Goal: Information Seeking & Learning: Find specific fact

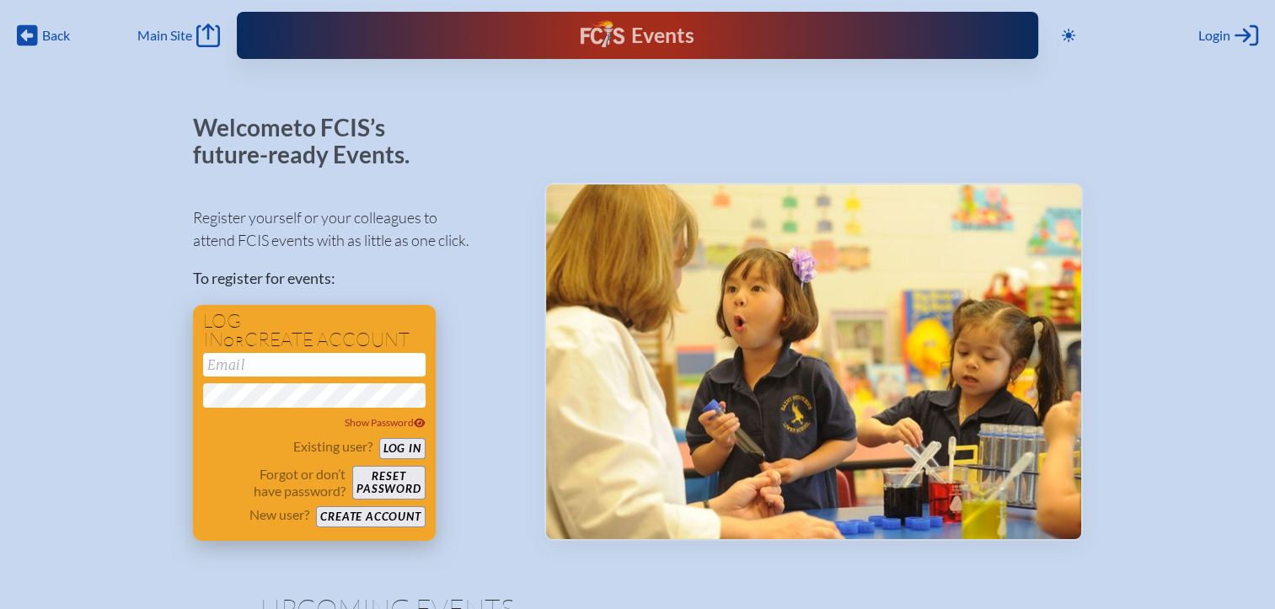
type input "[EMAIL_ADDRESS][DOMAIN_NAME]"
click at [411, 450] on button "Log in" at bounding box center [402, 448] width 46 height 21
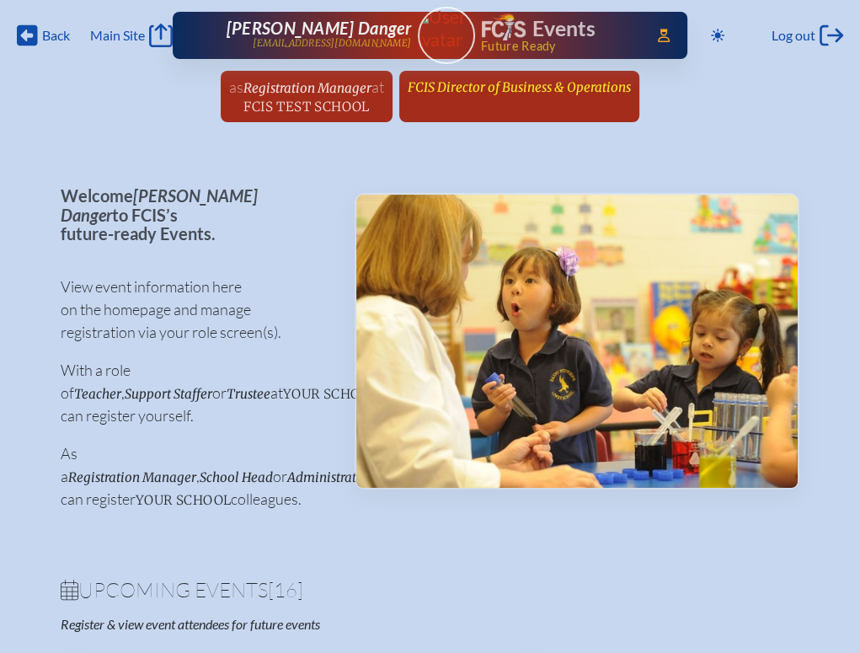
click at [439, 89] on span "FCIS Director of Business & Operations" at bounding box center [519, 87] width 223 height 16
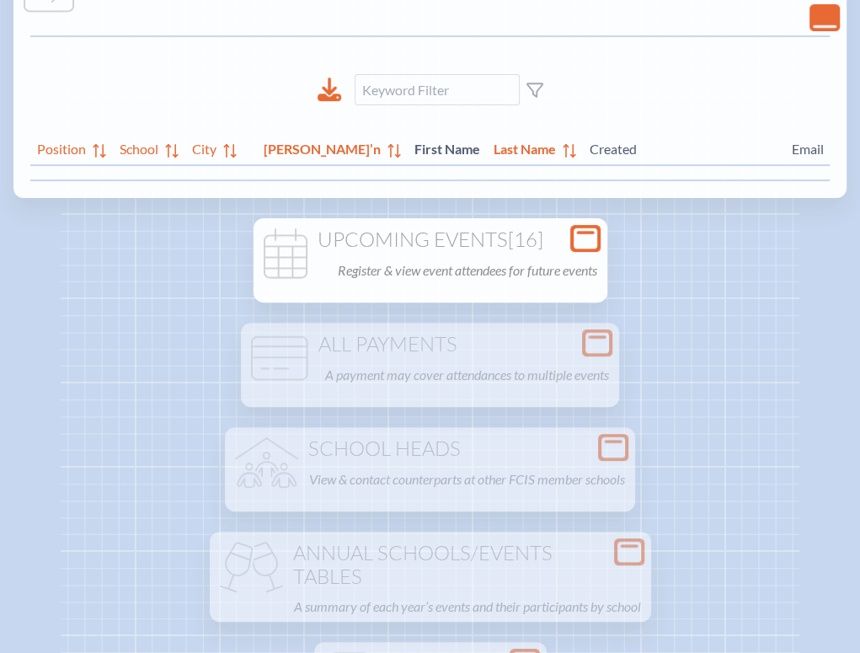
scroll to position [253, 0]
click at [597, 241] on icon at bounding box center [586, 238] width 24 height 21
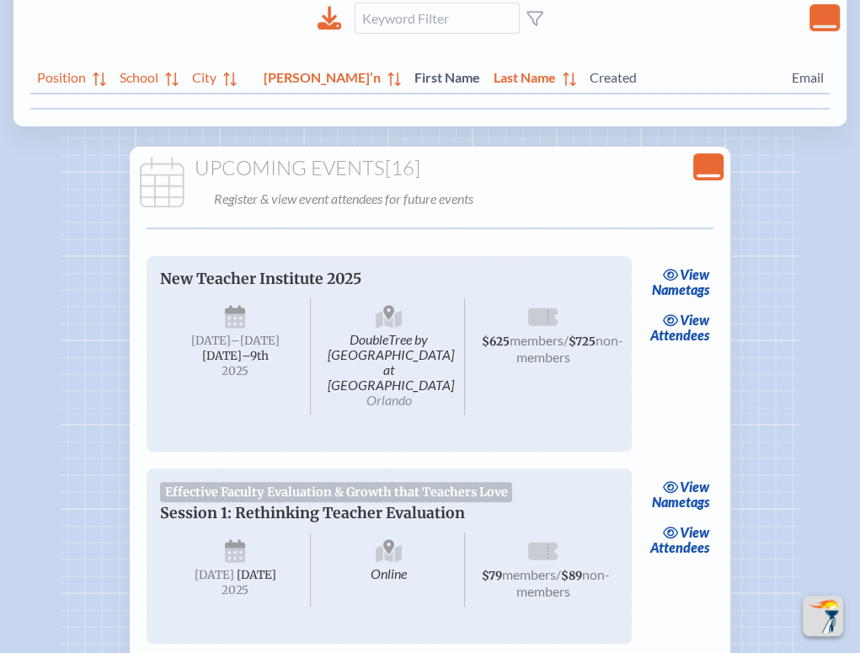
scroll to position [421, 0]
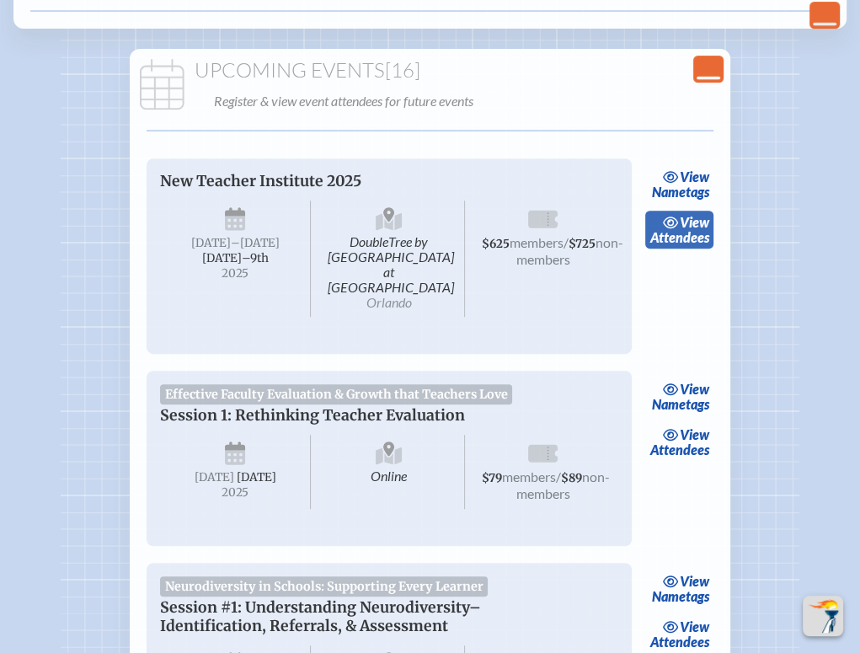
click at [691, 226] on link "view Attendees" at bounding box center [679, 230] width 68 height 39
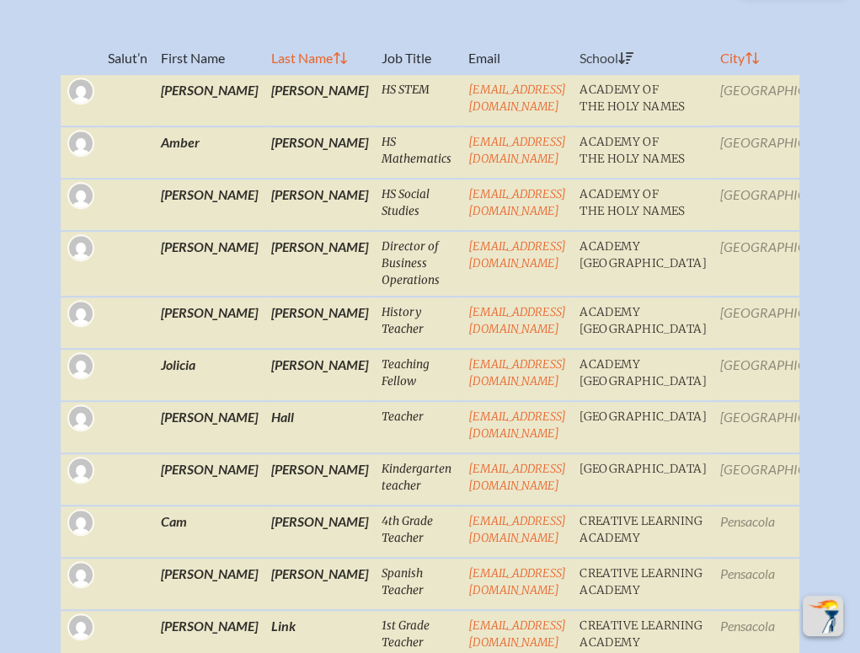
scroll to position [169, 0]
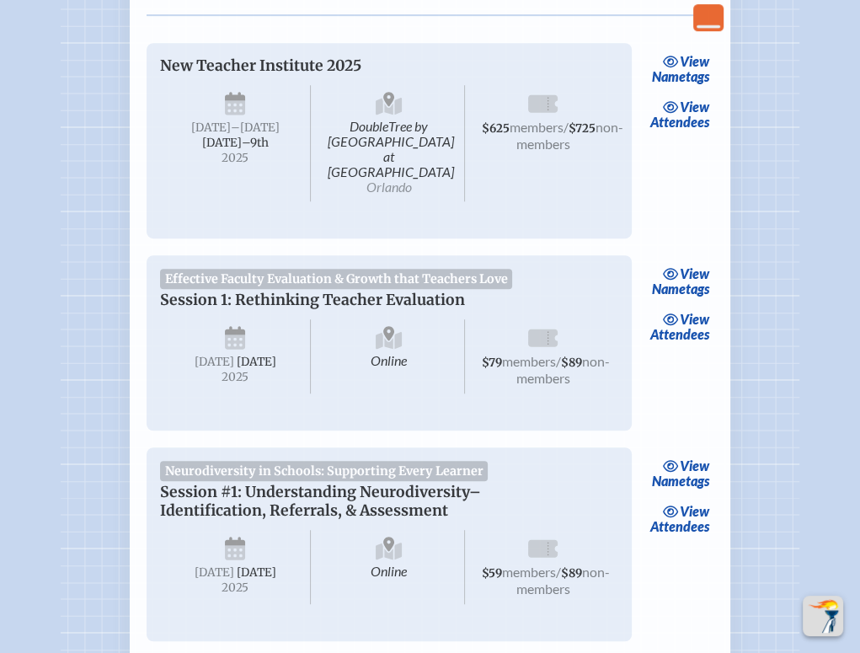
scroll to position [590, 0]
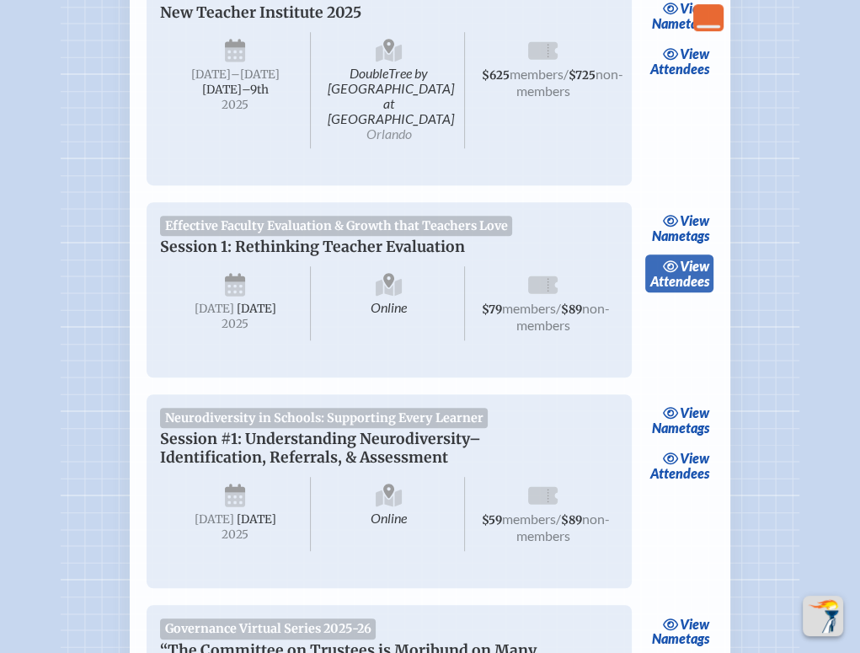
click at [673, 260] on icon at bounding box center [670, 266] width 15 height 12
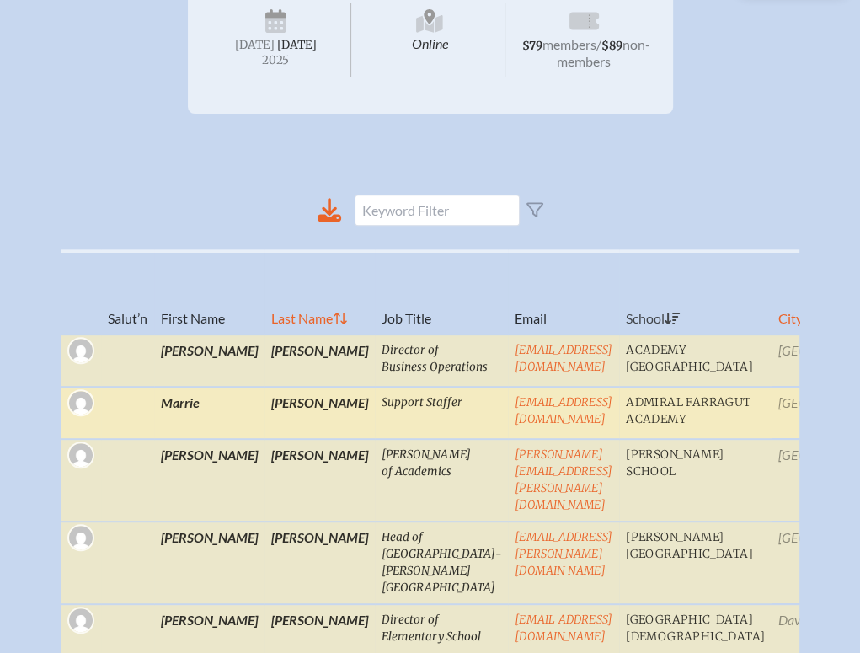
scroll to position [169, 0]
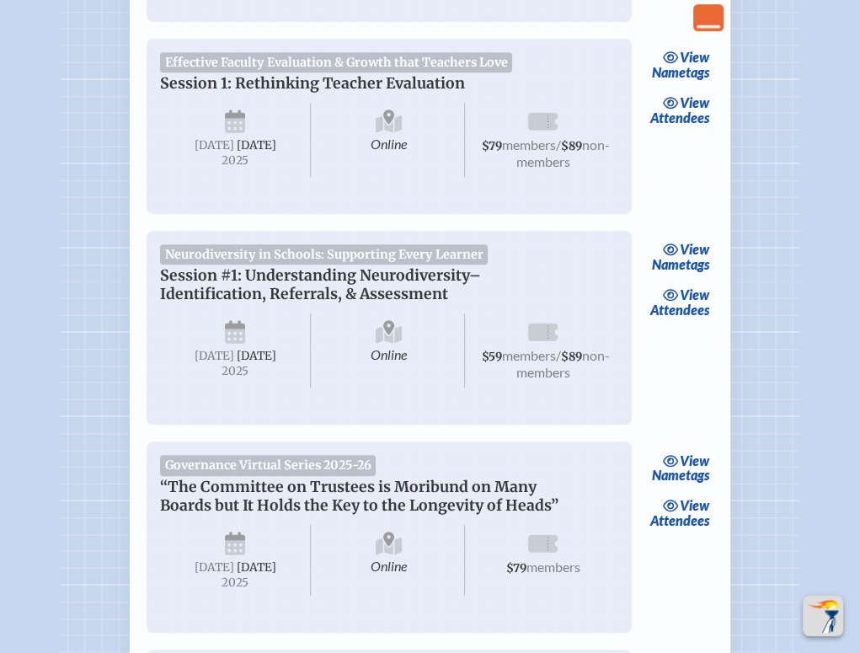
scroll to position [843, 0]
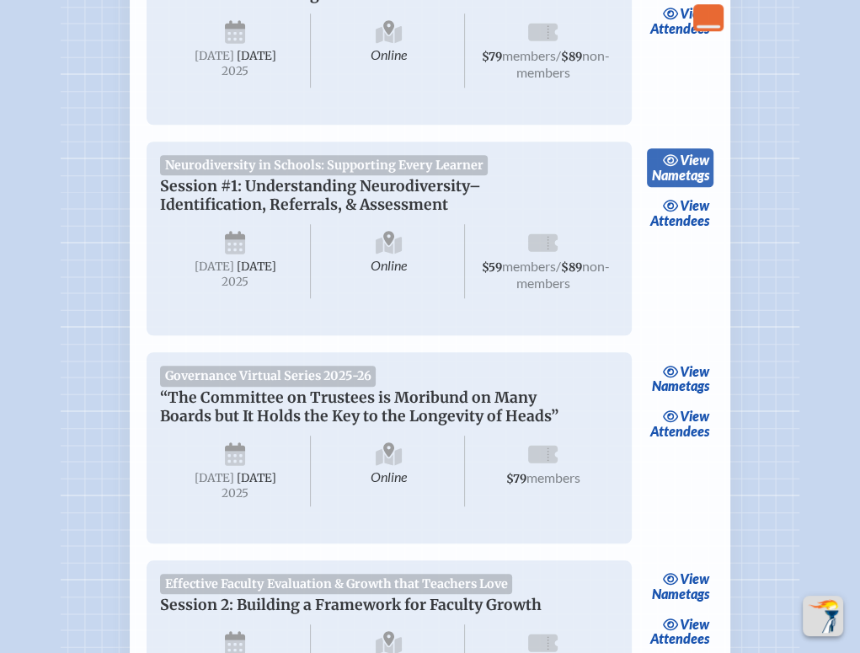
click at [695, 171] on link "view Nametags" at bounding box center [680, 167] width 67 height 39
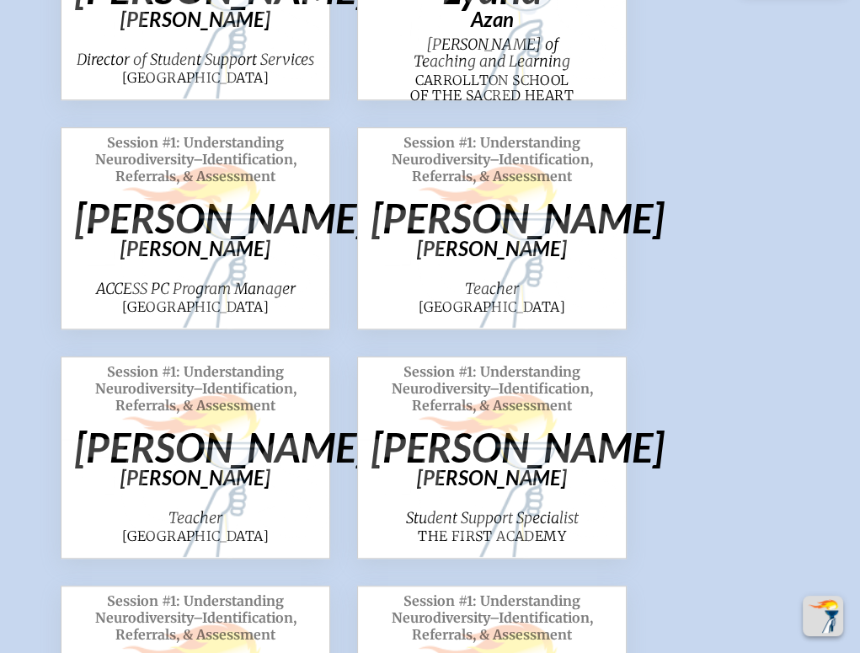
scroll to position [590, 0]
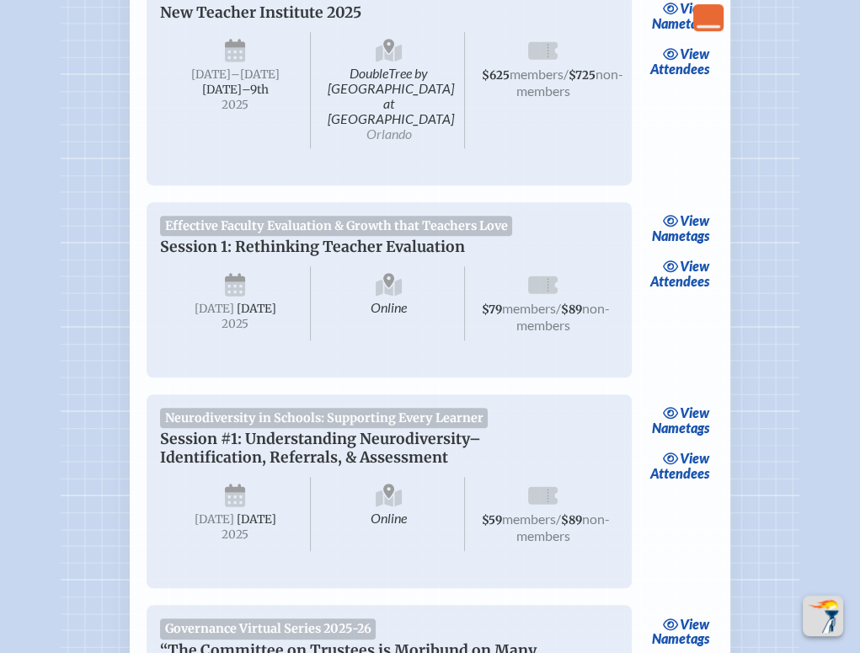
scroll to position [843, 0]
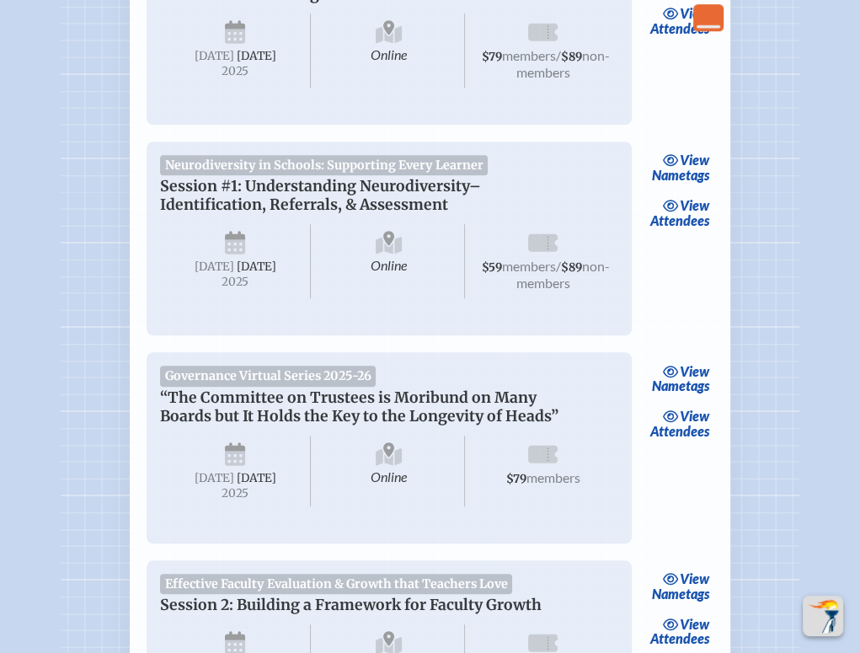
click at [683, 213] on link "view Attendees" at bounding box center [679, 213] width 68 height 39
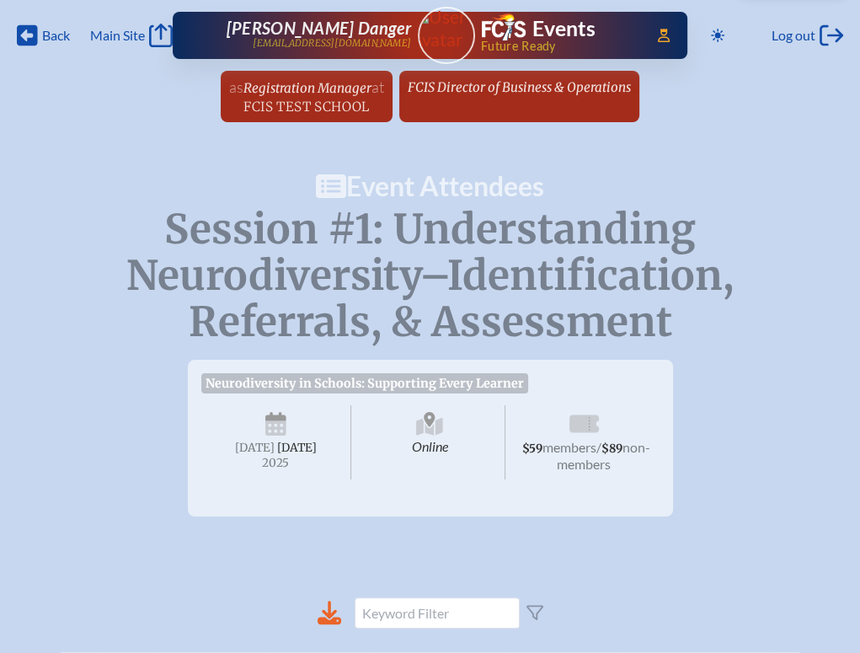
click at [125, 328] on p "Session #1: Understanding Neurodiversity–Identification, Referrals, & Assessment" at bounding box center [430, 276] width 739 height 140
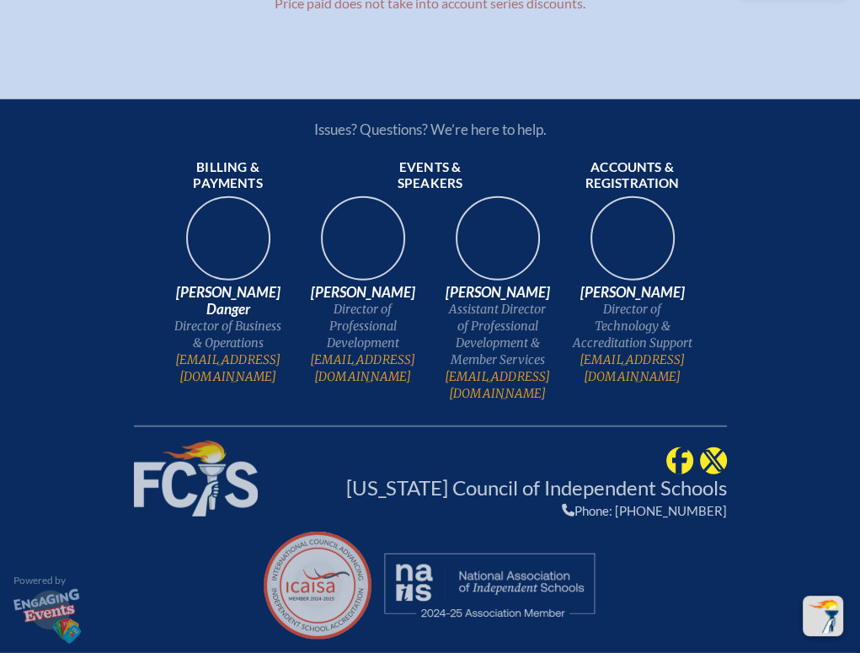
scroll to position [2696, 0]
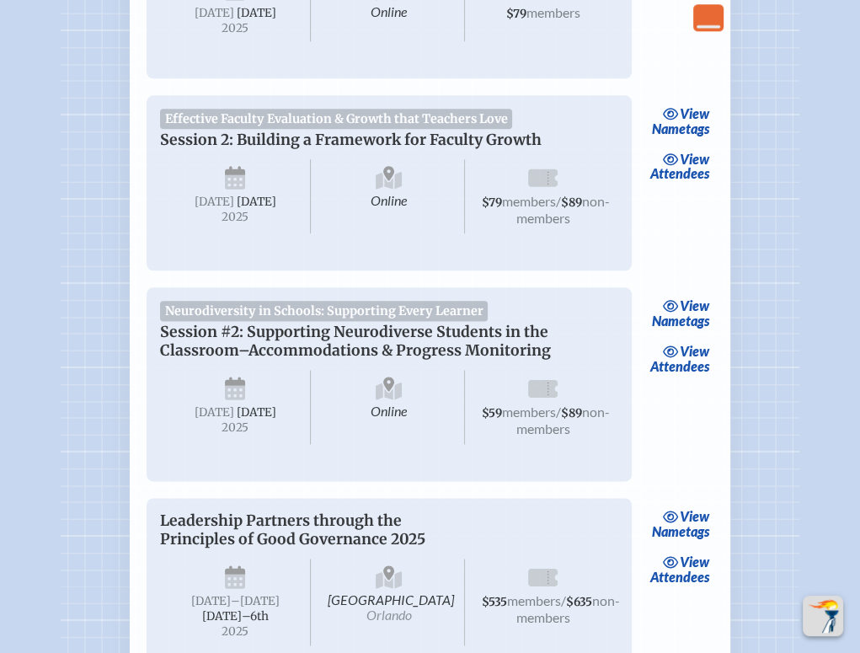
scroll to position [1348, 0]
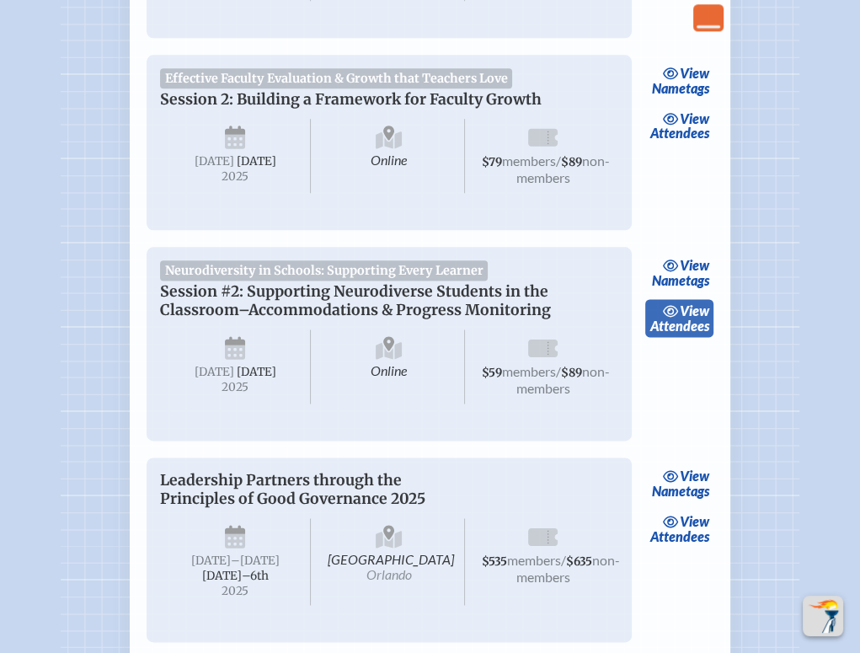
click at [683, 319] on span "view" at bounding box center [694, 310] width 29 height 16
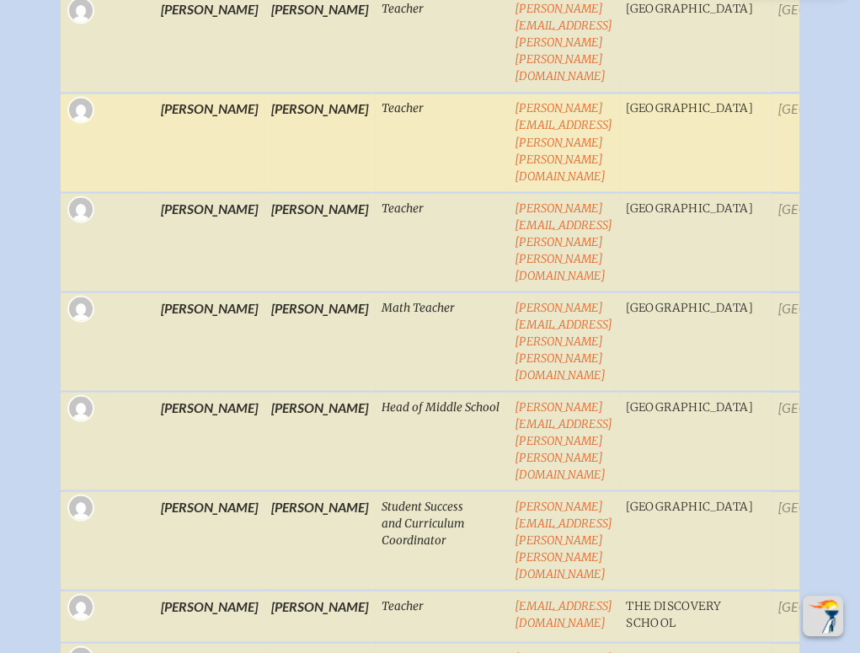
scroll to position [2275, 0]
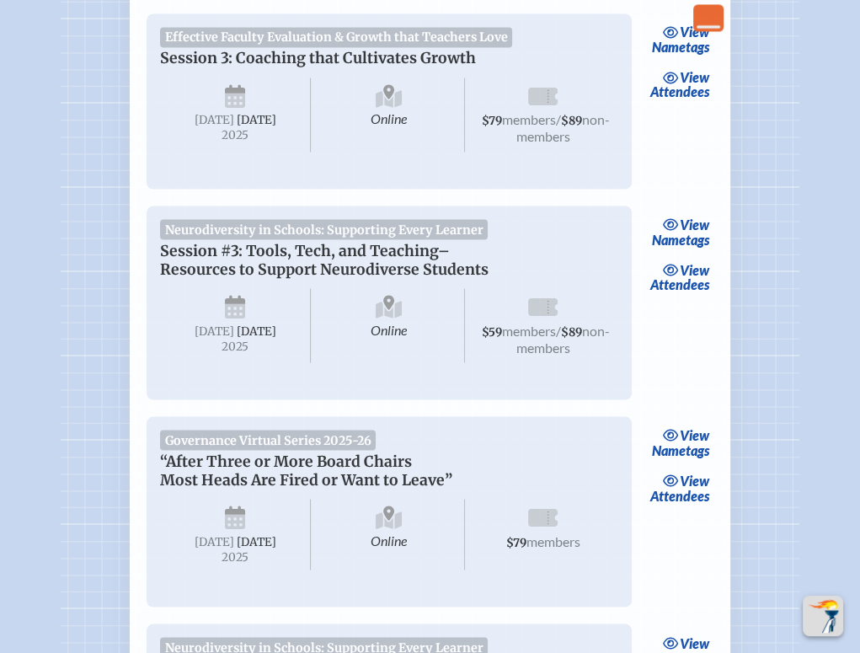
scroll to position [2022, 0]
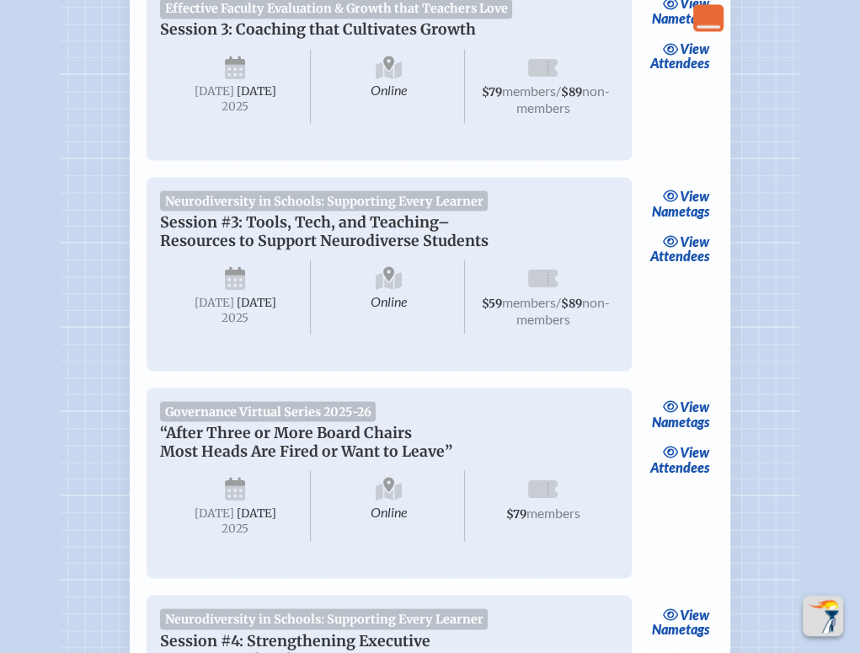
drag, startPoint x: 692, startPoint y: 321, endPoint x: 654, endPoint y: 324, distance: 38.1
click at [692, 268] on link "view Attendees" at bounding box center [679, 248] width 68 height 39
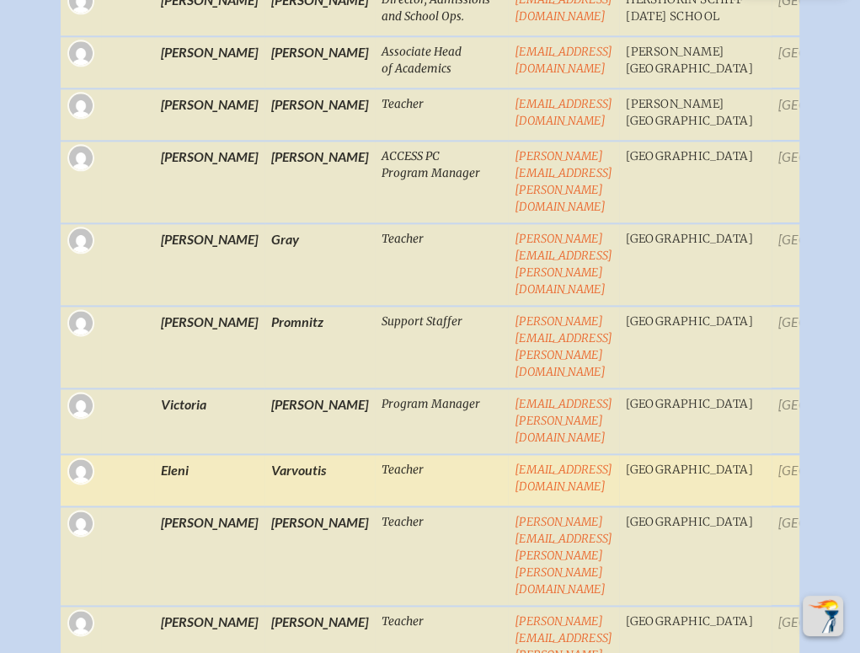
scroll to position [1854, 0]
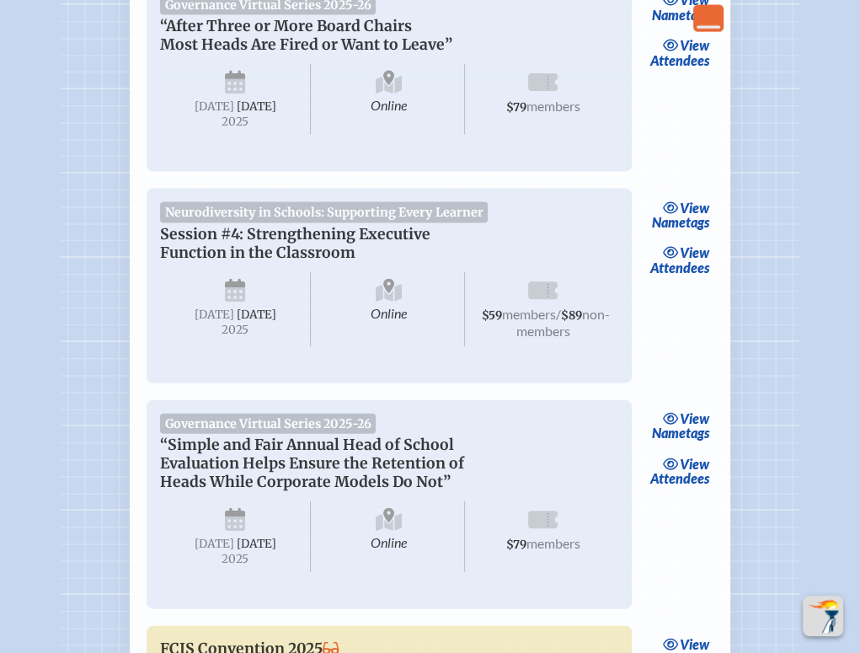
scroll to position [2528, 0]
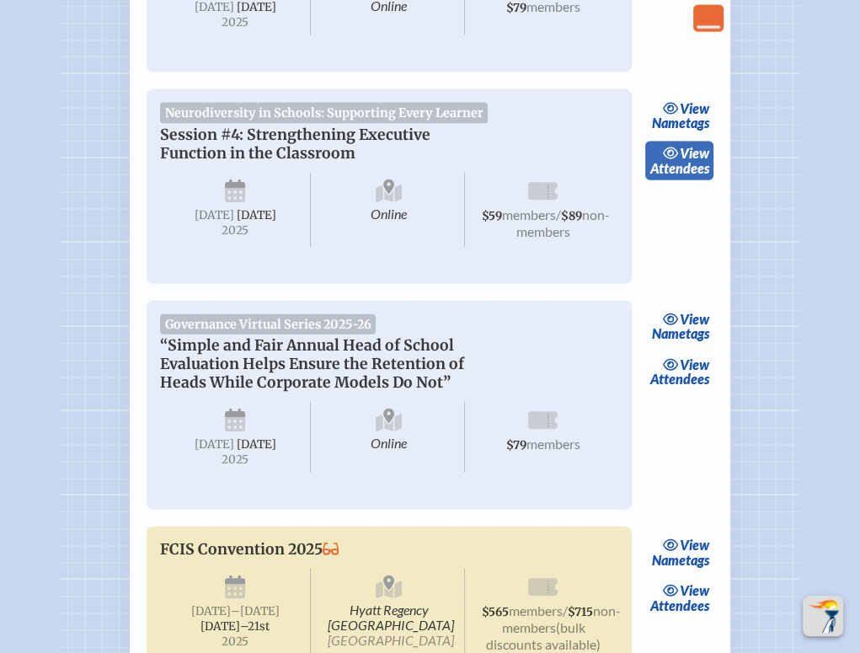
click at [677, 180] on link "view Attendees" at bounding box center [679, 161] width 68 height 39
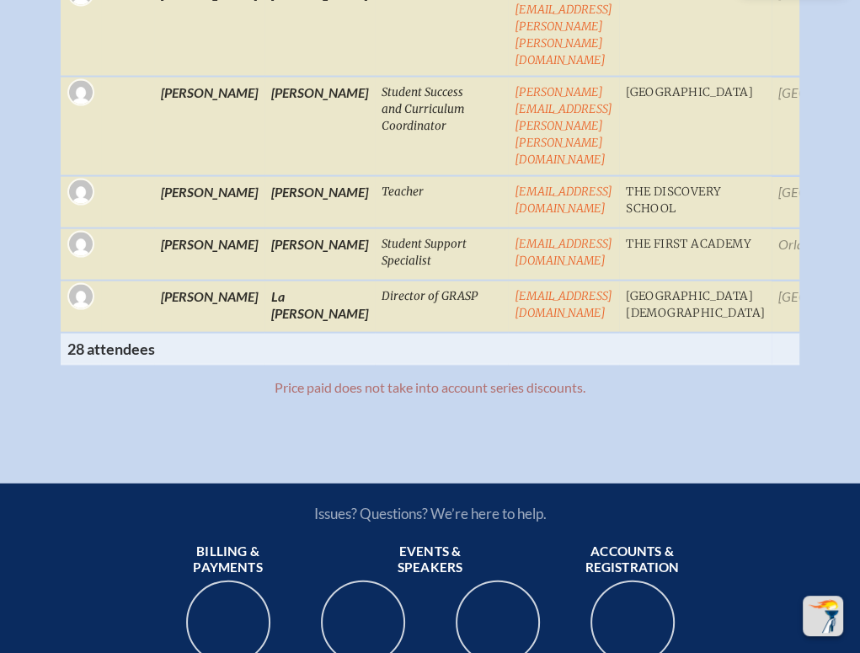
scroll to position [2444, 0]
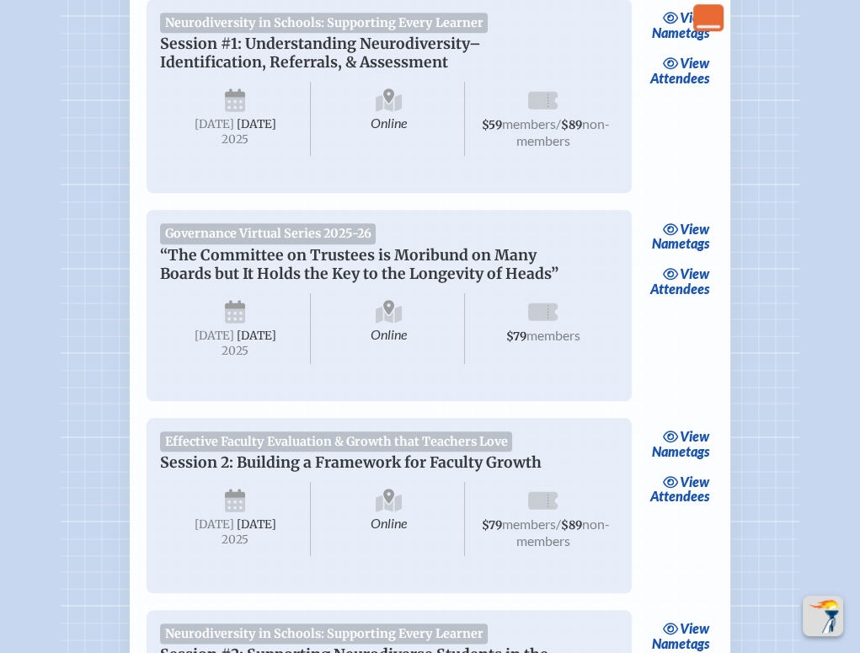
scroll to position [1011, 0]
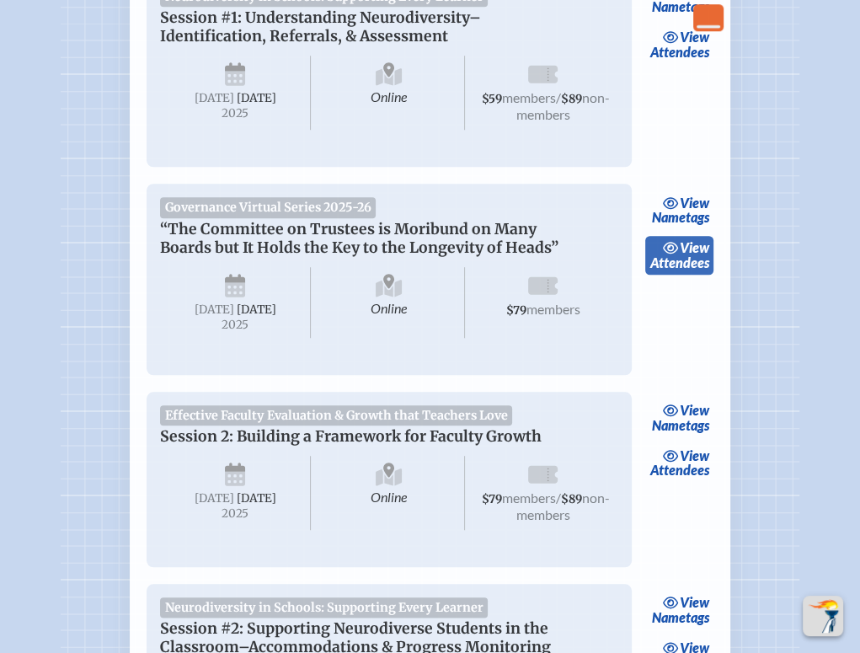
click at [689, 270] on link "view Attendees" at bounding box center [679, 255] width 68 height 39
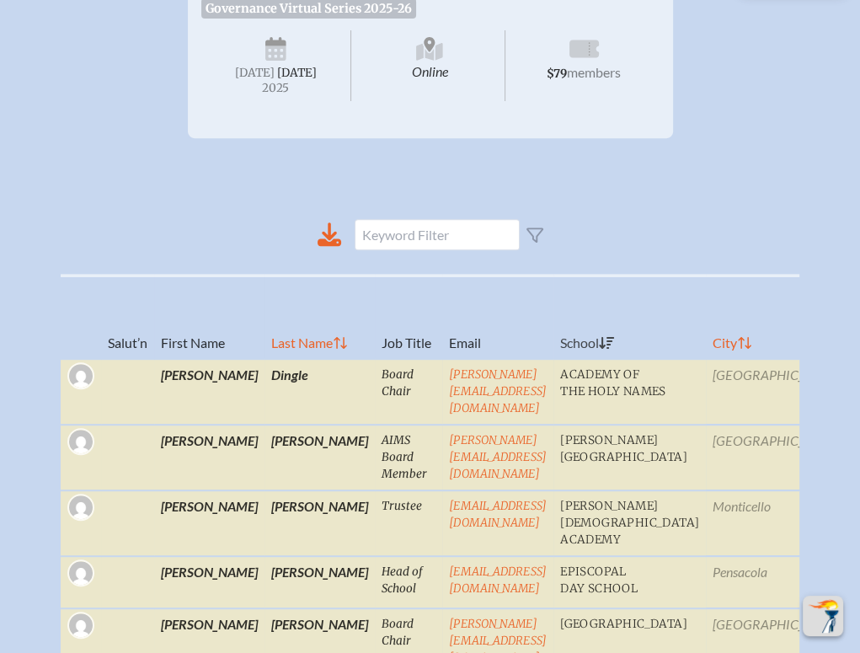
scroll to position [758, 0]
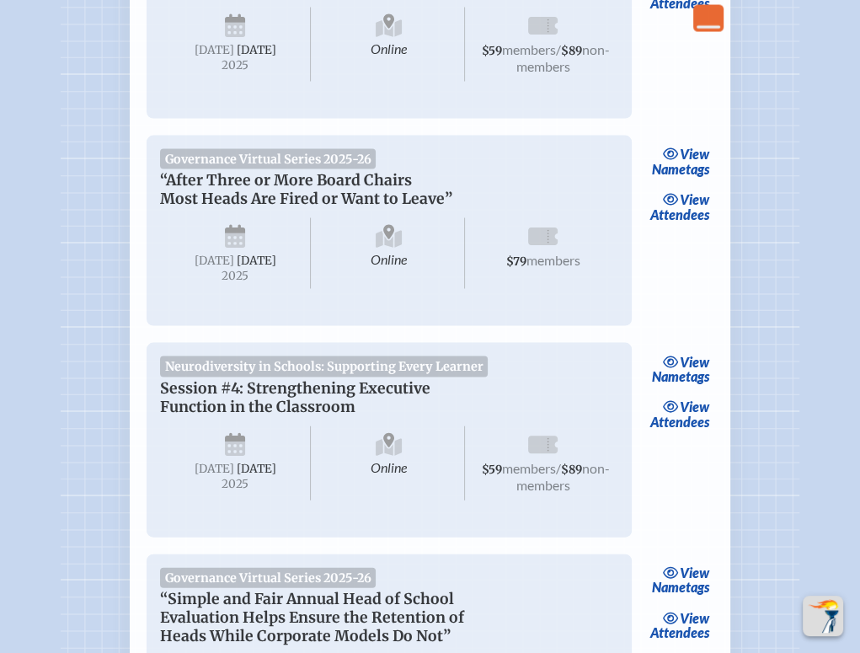
scroll to position [2275, 0]
click at [682, 226] on link "view Attendees" at bounding box center [679, 206] width 68 height 39
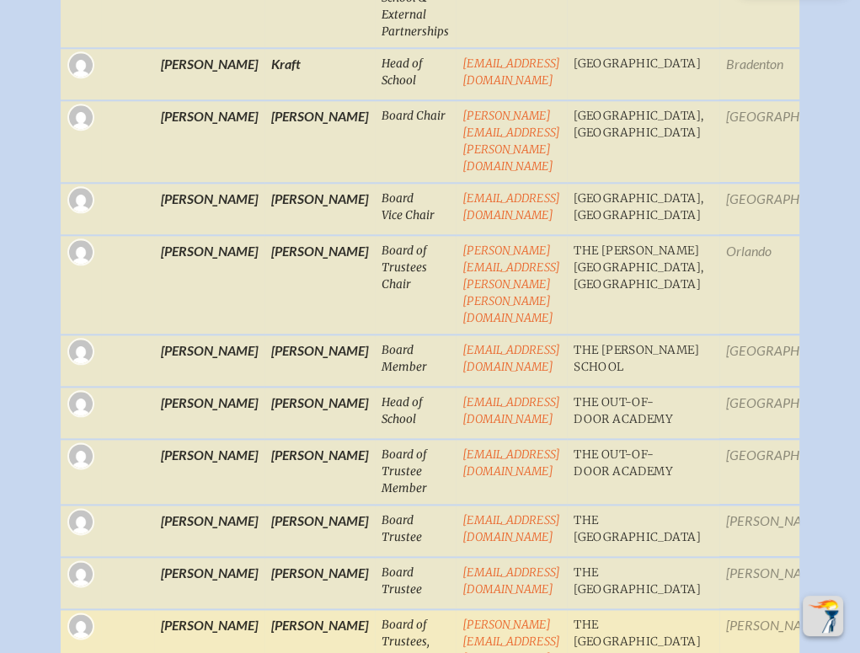
scroll to position [1854, 0]
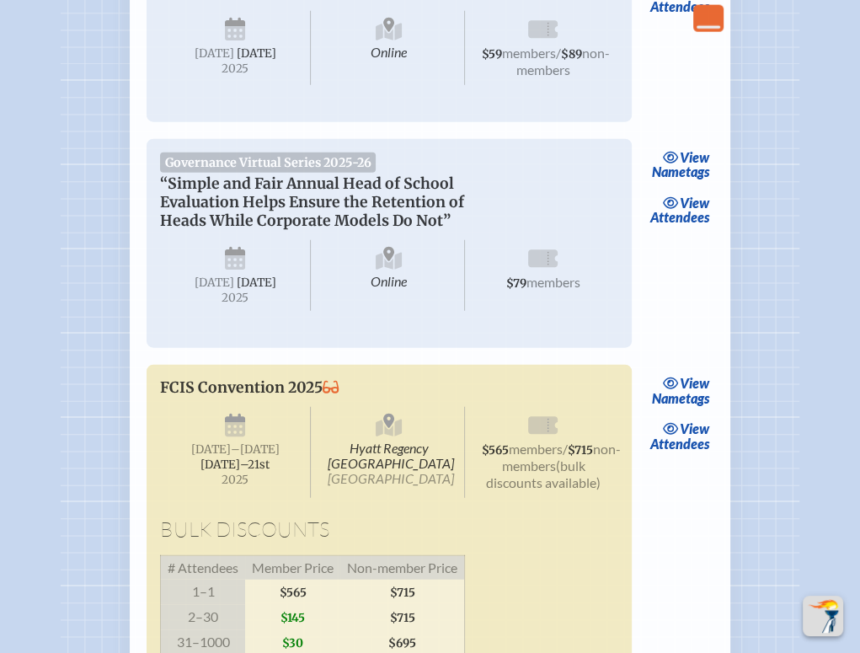
scroll to position [2696, 0]
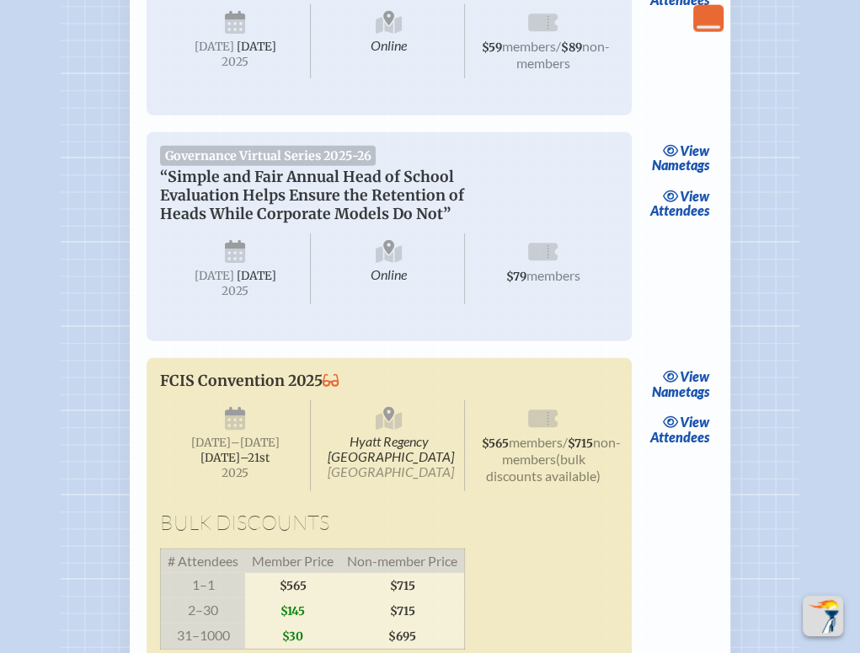
click at [680, 222] on link "view Attendees" at bounding box center [679, 203] width 68 height 39
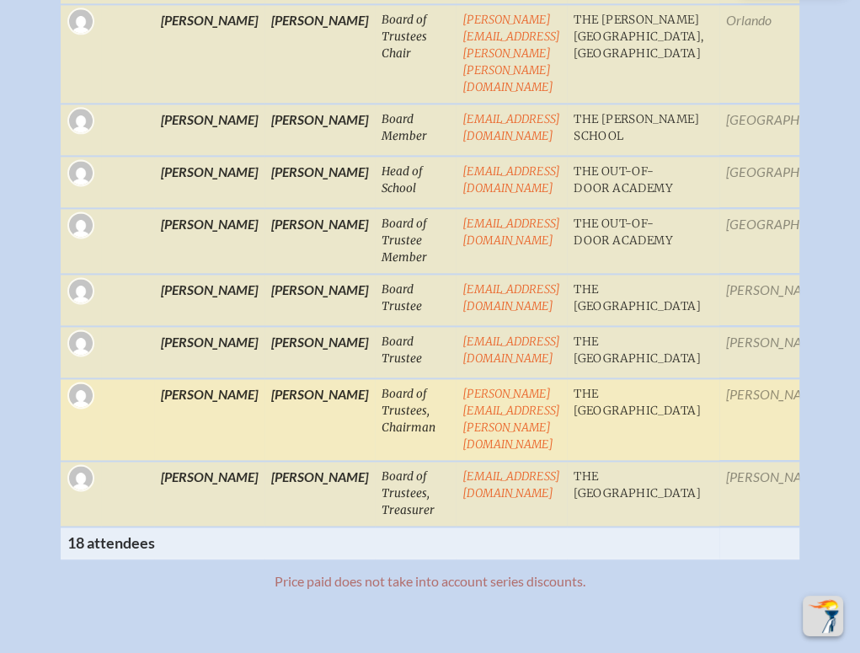
scroll to position [1769, 0]
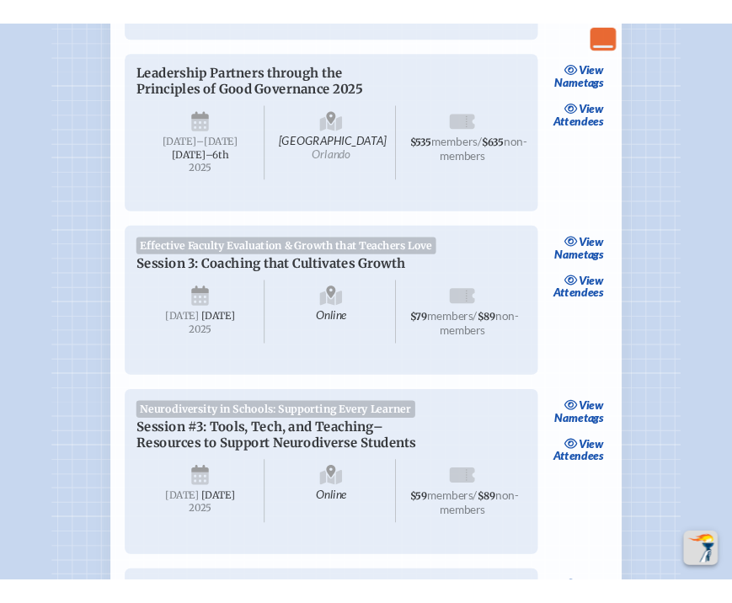
scroll to position [2696, 0]
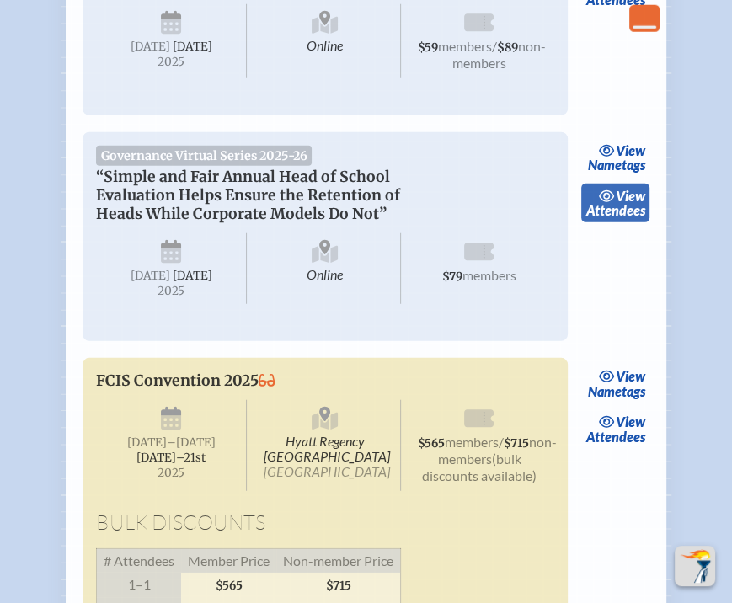
click at [626, 222] on link "view Attendees" at bounding box center [615, 203] width 68 height 39
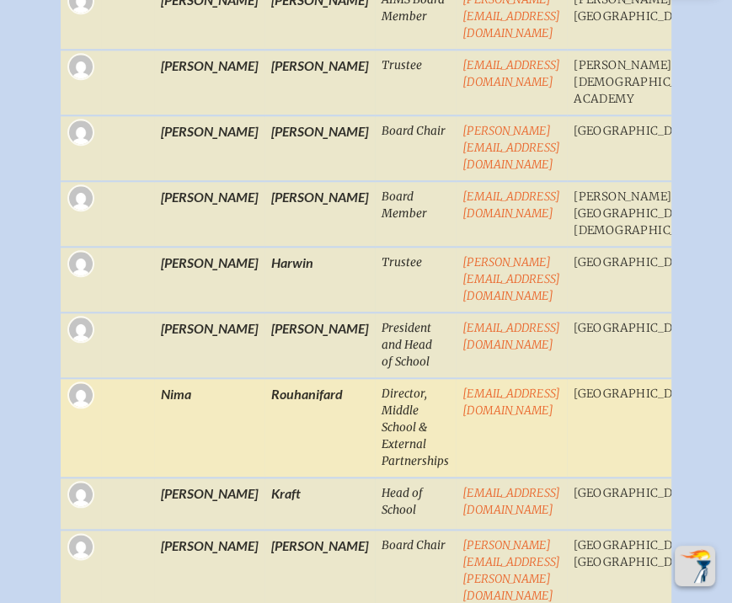
scroll to position [927, 0]
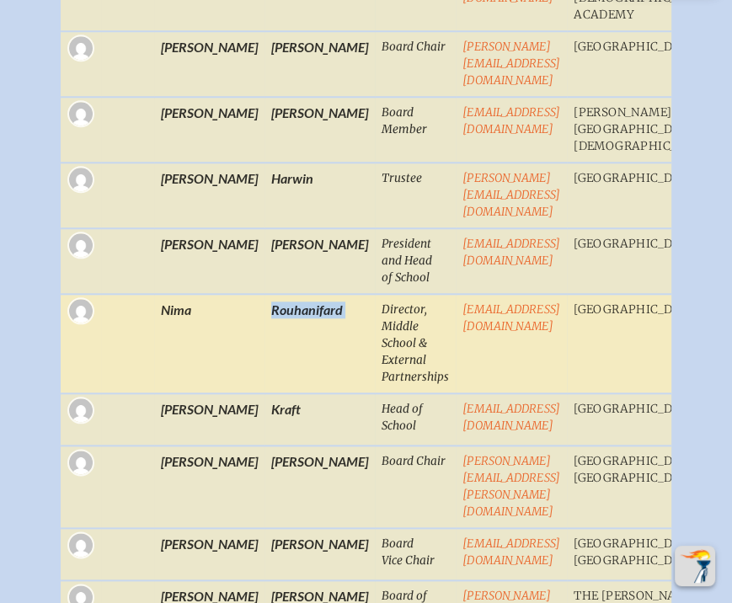
drag, startPoint x: 302, startPoint y: 336, endPoint x: 220, endPoint y: 343, distance: 82.0
click at [220, 393] on tr "[PERSON_NAME] Director, Middle School & External Partnerships [EMAIL_ADDRESS][D…" at bounding box center [680, 419] width 1238 height 52
copy td "Rouhanifard"
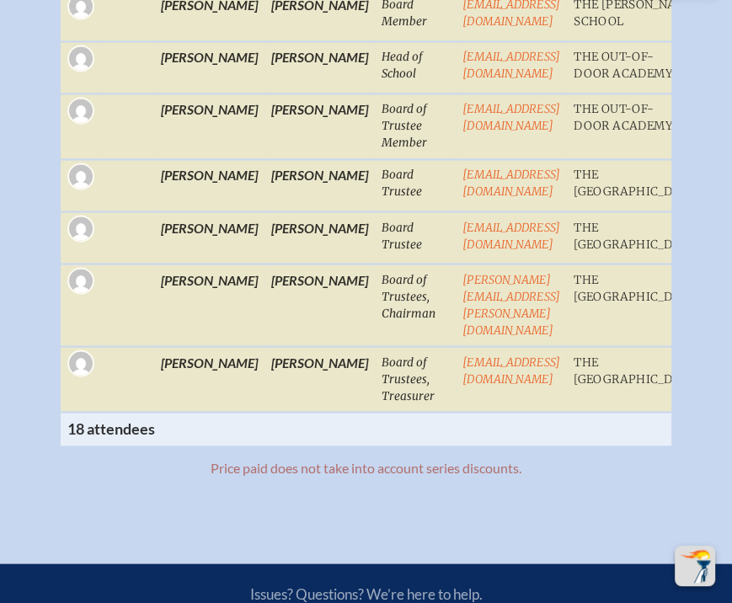
scroll to position [1517, 0]
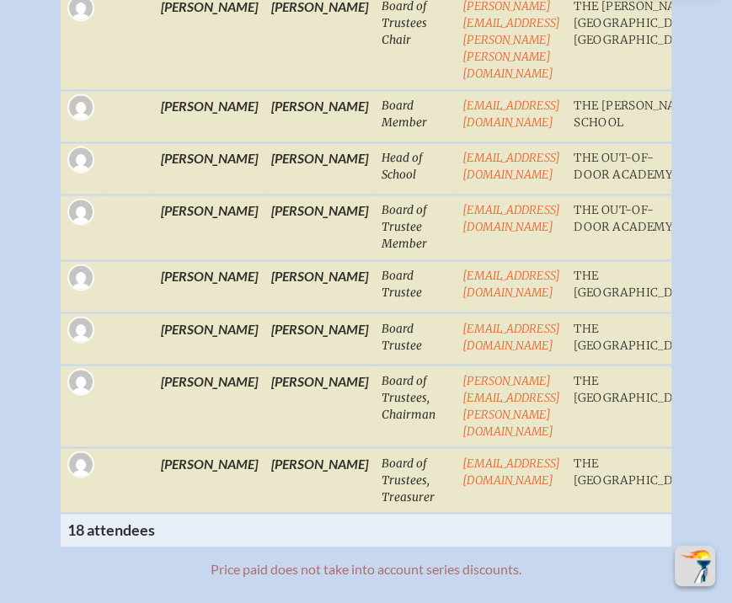
drag, startPoint x: 58, startPoint y: 226, endPoint x: 22, endPoint y: 149, distance: 84.8
click at [61, 142] on td at bounding box center [81, 116] width 40 height 52
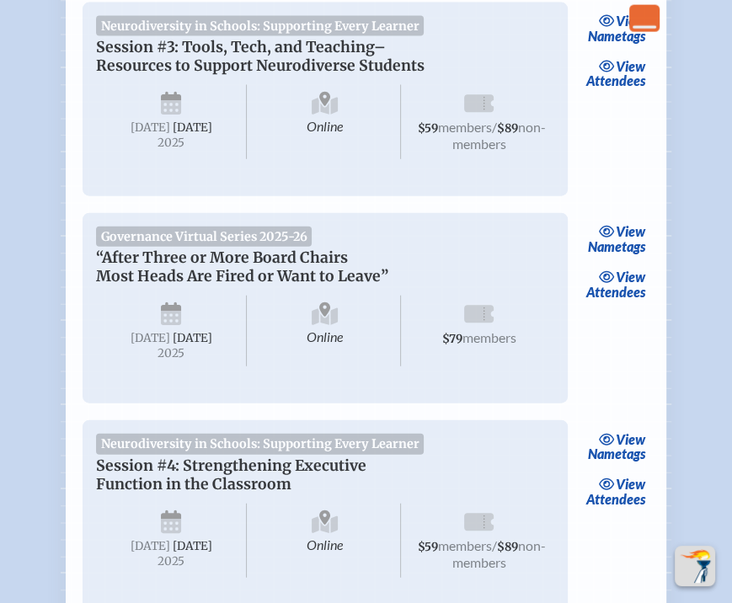
scroll to position [2191, 0]
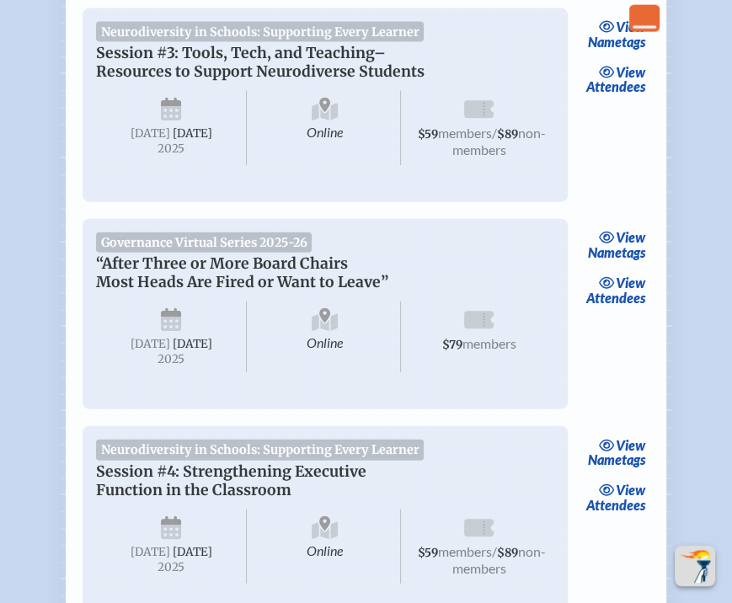
drag, startPoint x: 618, startPoint y: 369, endPoint x: 588, endPoint y: 368, distance: 29.5
click at [618, 291] on span "view" at bounding box center [630, 283] width 29 height 16
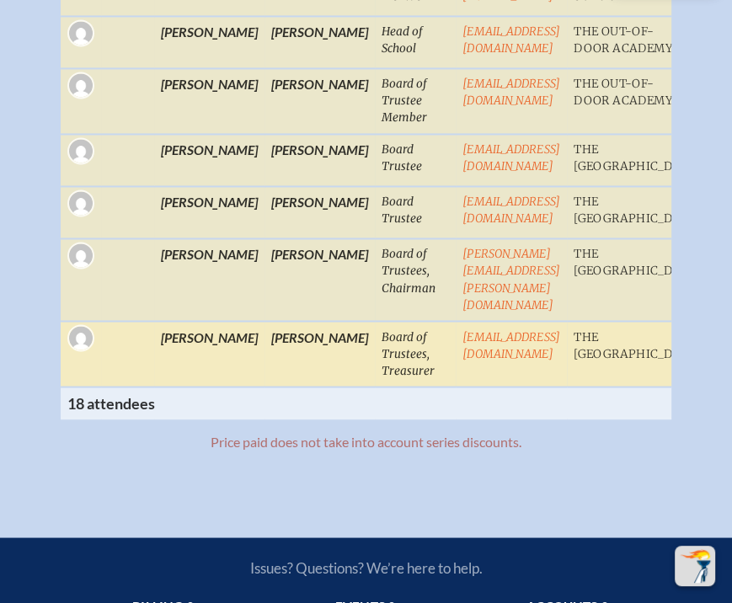
scroll to position [1769, 0]
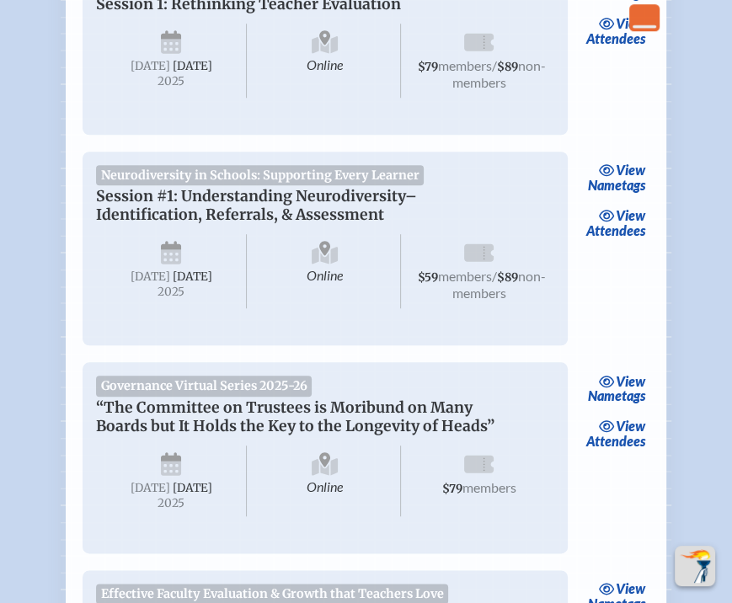
scroll to position [927, 0]
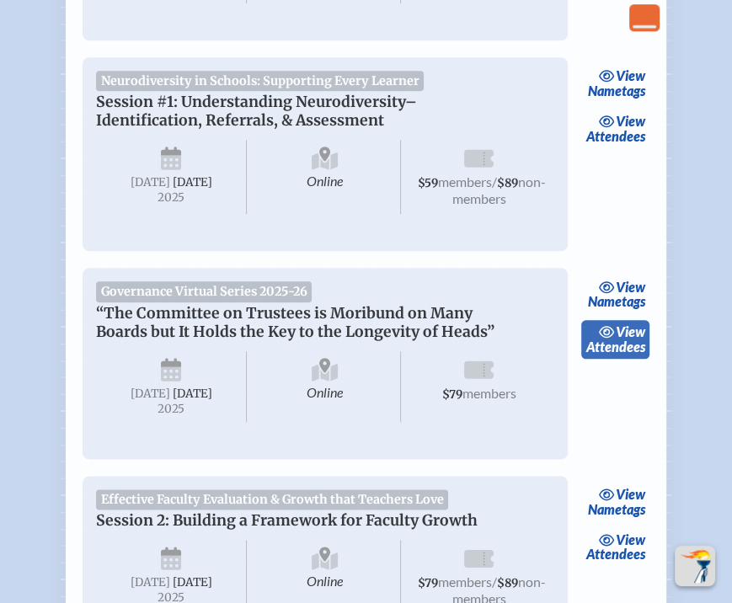
click at [627, 359] on link "view Attendees" at bounding box center [615, 339] width 68 height 39
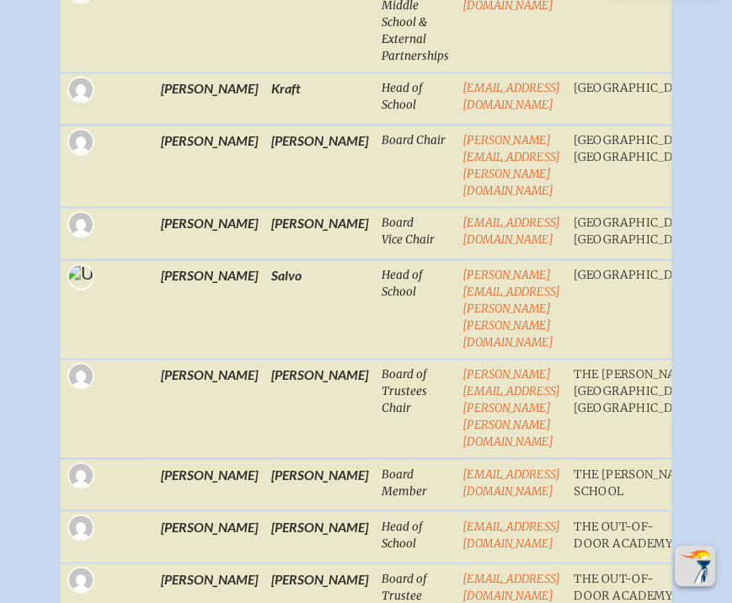
scroll to position [1769, 0]
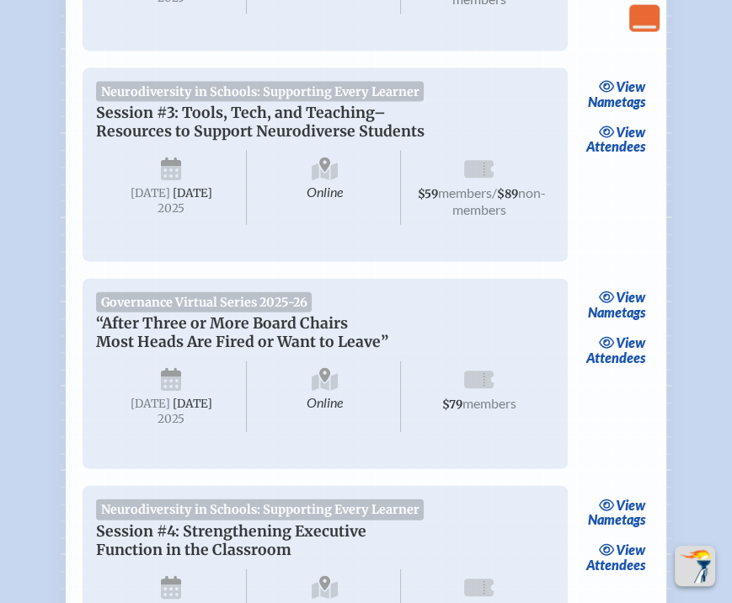
scroll to position [2191, 0]
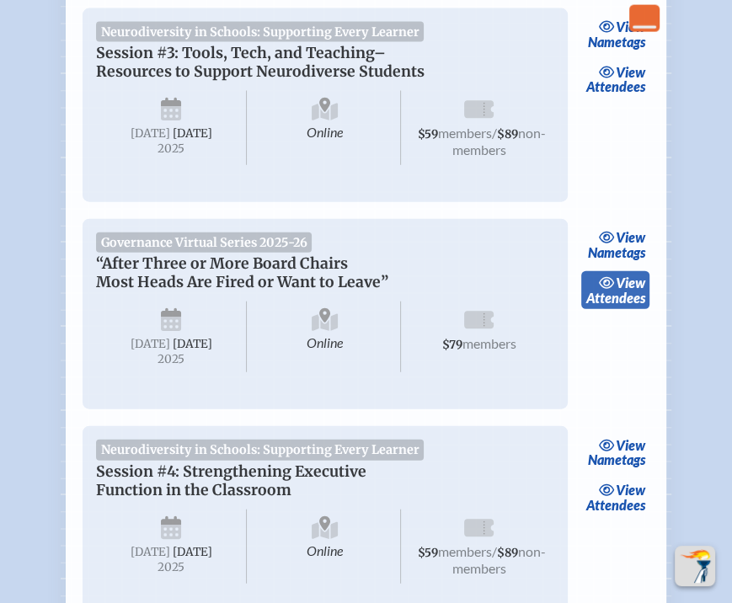
click at [632, 310] on link "view Attendees" at bounding box center [615, 290] width 68 height 39
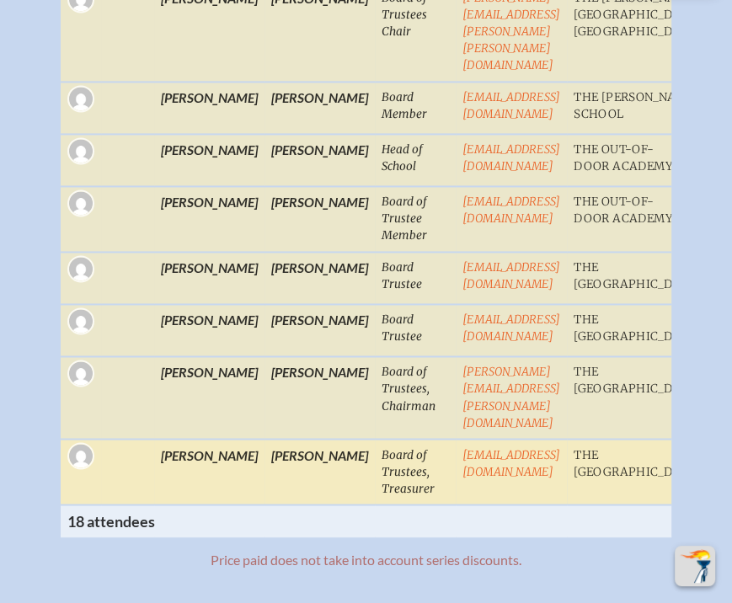
scroll to position [1938, 0]
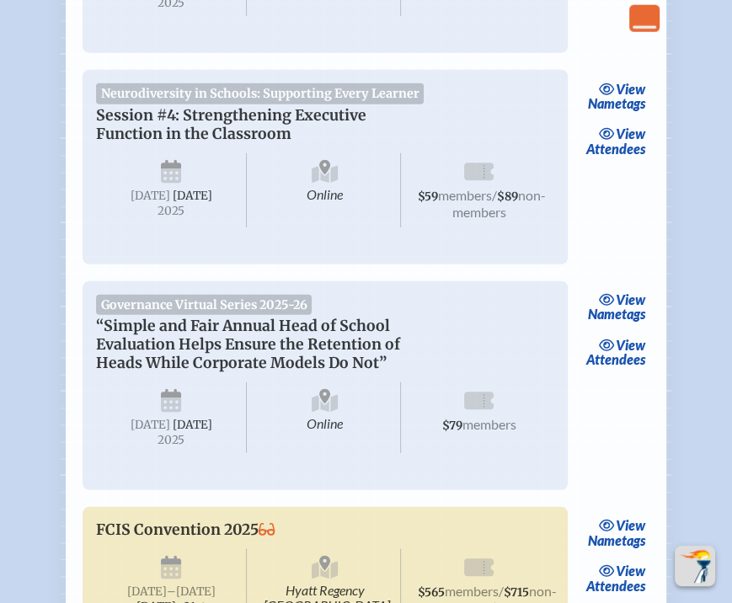
scroll to position [2696, 0]
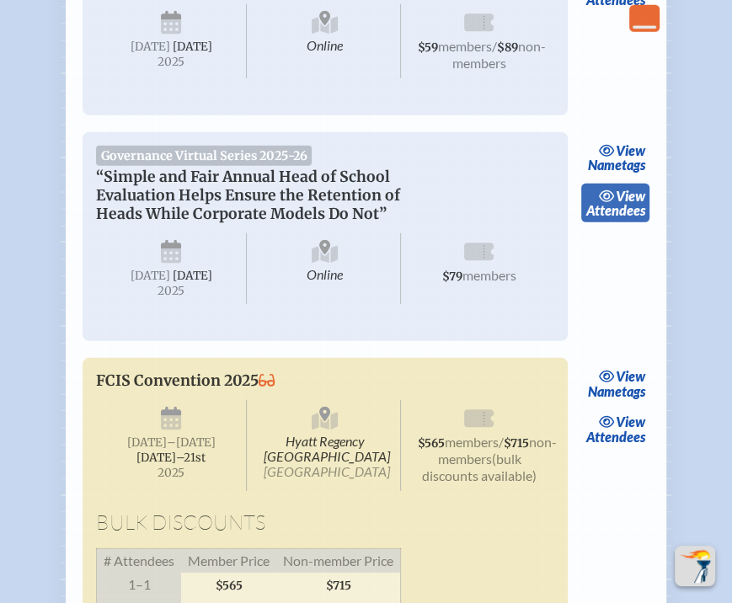
click at [643, 222] on link "view Attendees" at bounding box center [615, 203] width 68 height 39
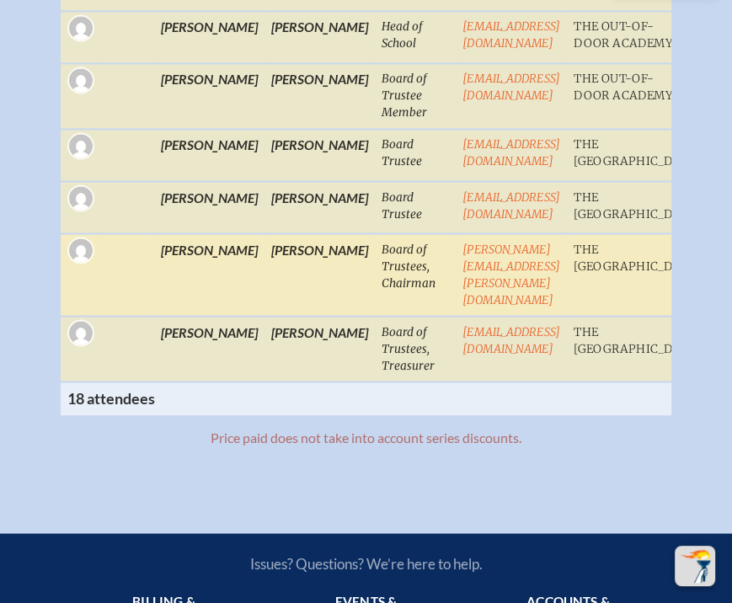
scroll to position [1685, 0]
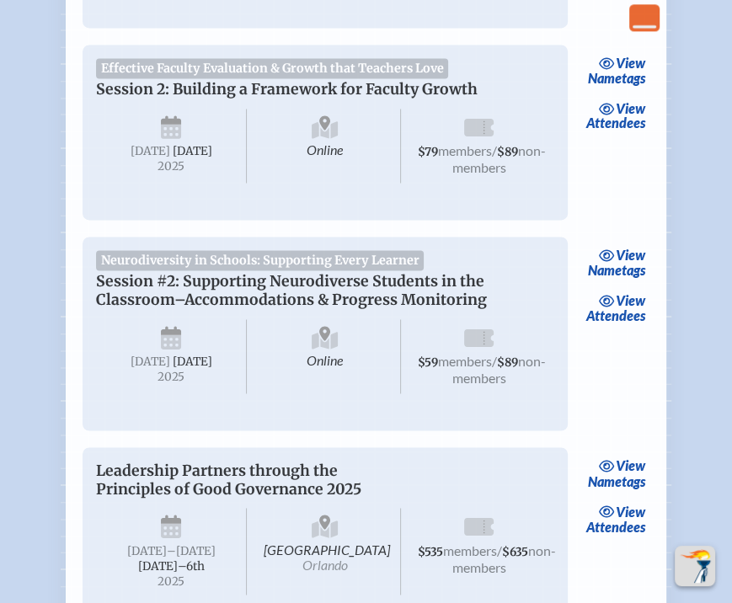
scroll to position [1601, 0]
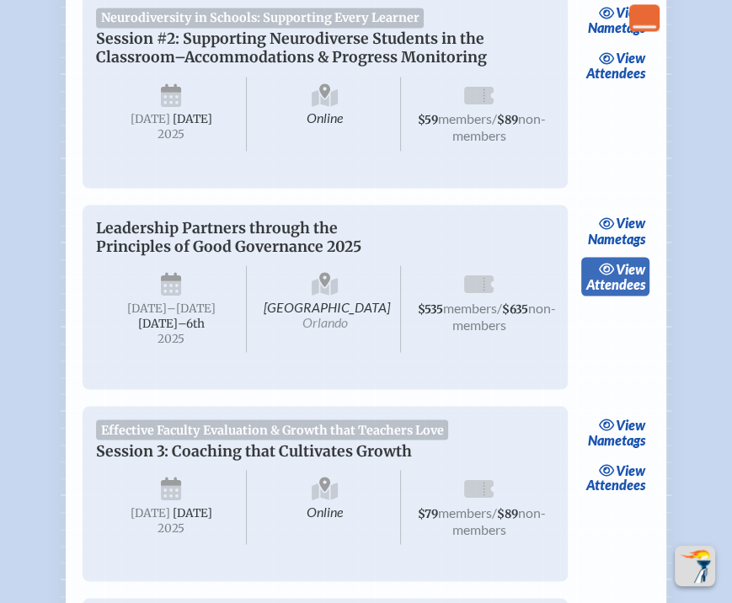
click at [626, 296] on link "view Attendees" at bounding box center [615, 276] width 68 height 39
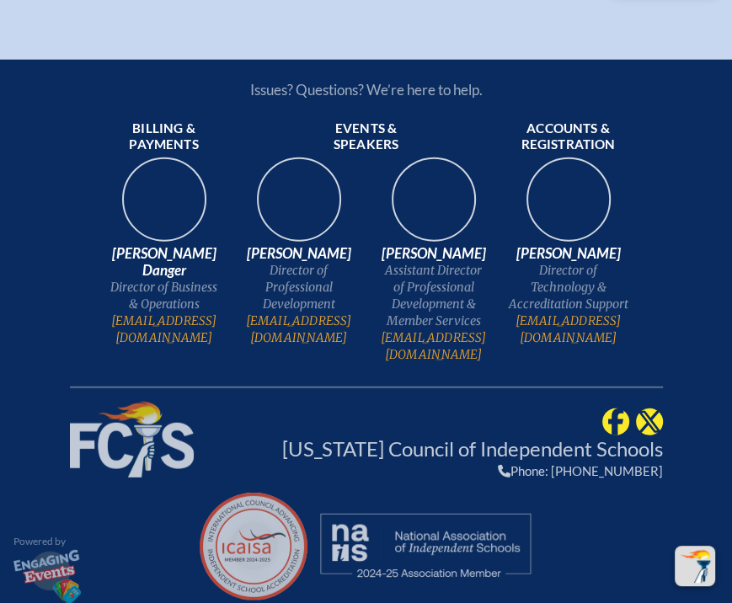
scroll to position [2781, 0]
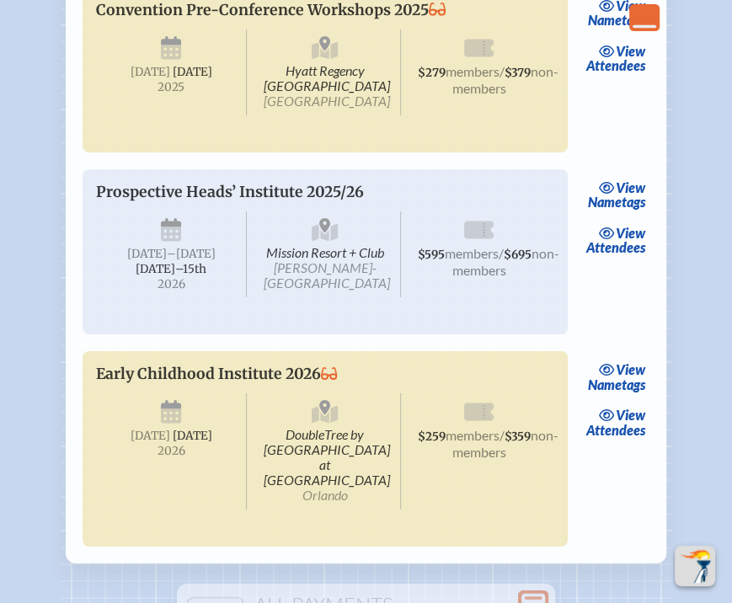
scroll to position [3539, 0]
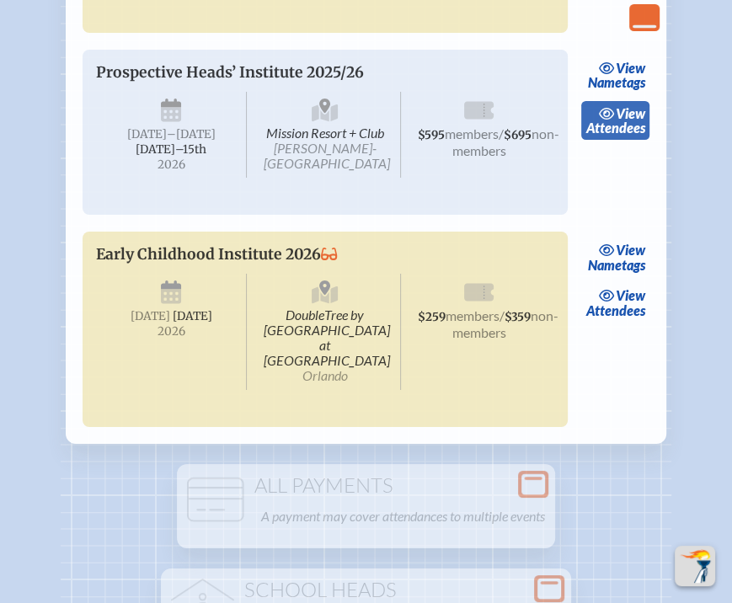
click at [613, 140] on link "view Attendees" at bounding box center [615, 120] width 68 height 39
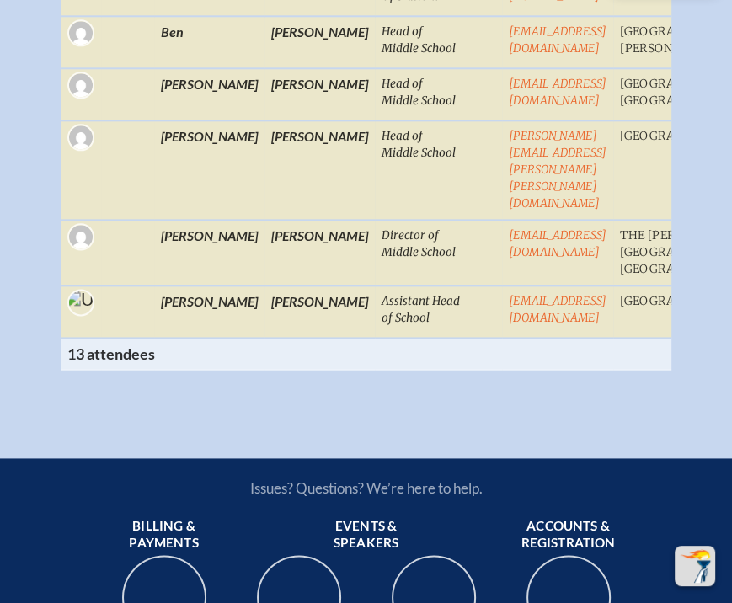
scroll to position [1348, 0]
